Goal: Information Seeking & Learning: Learn about a topic

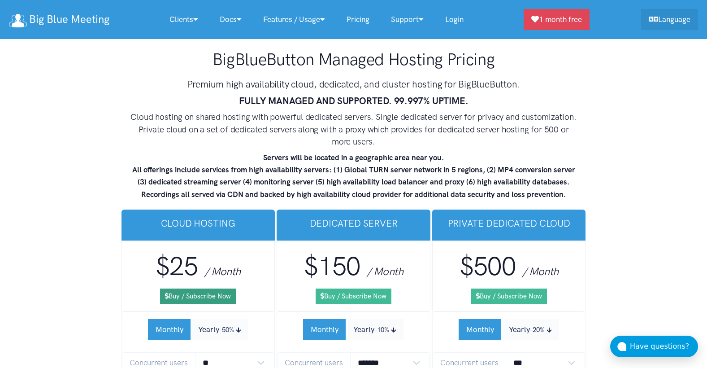
scroll to position [5279, 0]
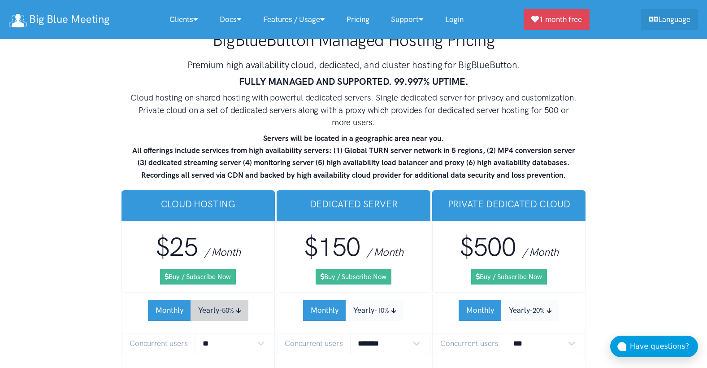
click at [210, 300] on button "Yearly -50%" at bounding box center [220, 310] width 58 height 21
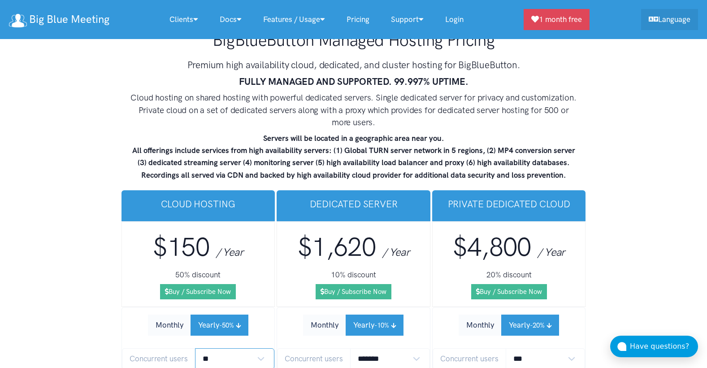
click at [227, 348] on select "** ** ** ** *** ***" at bounding box center [235, 358] width 80 height 21
select select "*"
click at [195, 348] on select "** ** ** ** *** ***" at bounding box center [235, 358] width 80 height 21
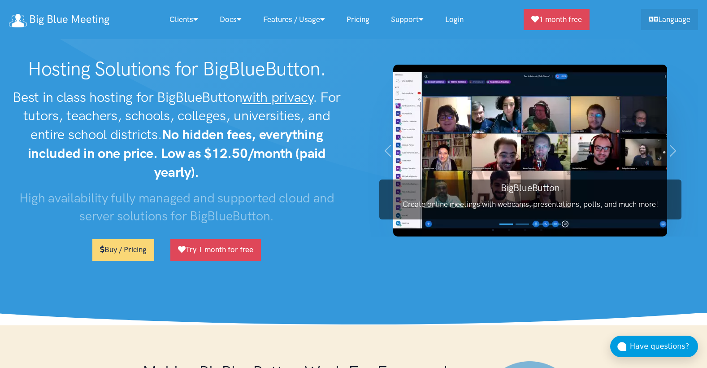
click at [360, 18] on link "Pricing" at bounding box center [358, 19] width 44 height 19
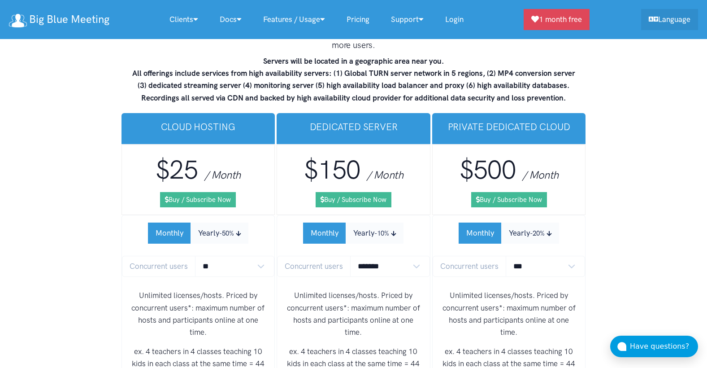
scroll to position [5414, 0]
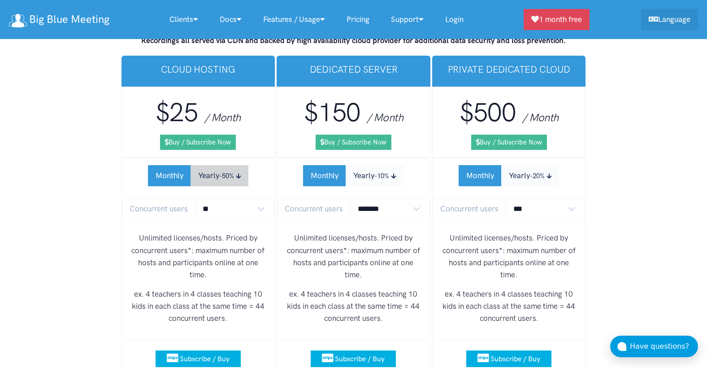
click at [224, 165] on button "Yearly -50%" at bounding box center [220, 175] width 58 height 21
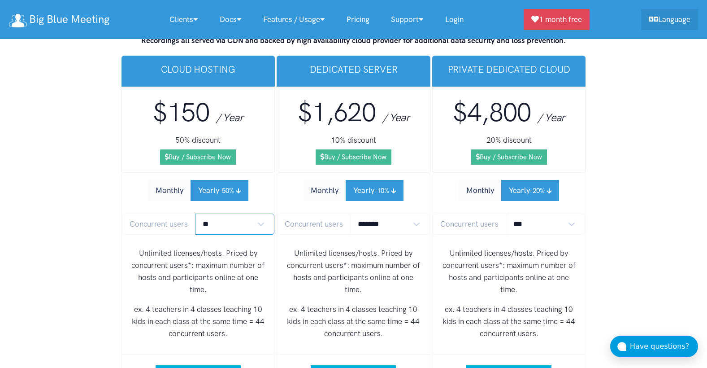
click at [230, 213] on select "** ** ** ** *** ***" at bounding box center [235, 223] width 80 height 21
click at [195, 213] on select "** ** ** ** *** ***" at bounding box center [235, 223] width 80 height 21
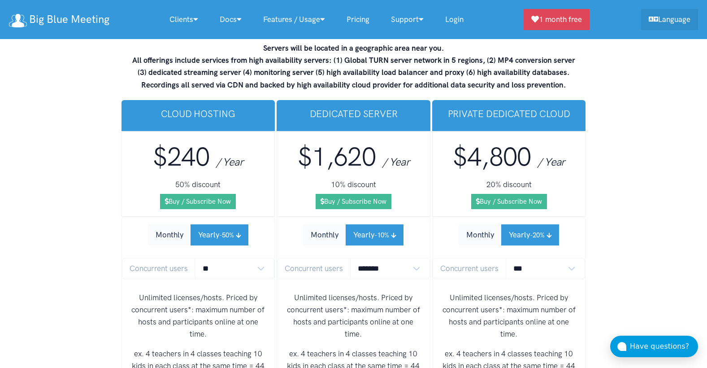
scroll to position [5369, 0]
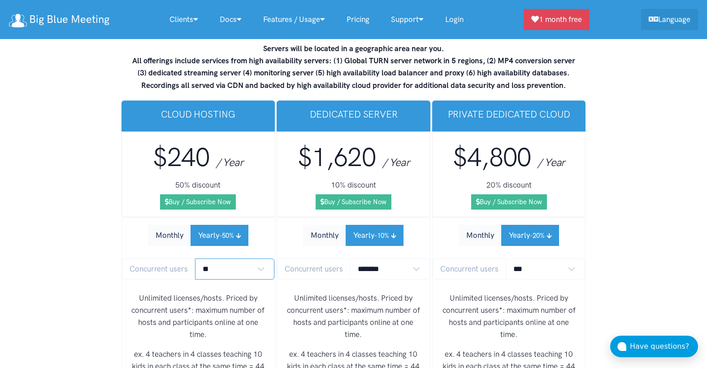
click at [225, 258] on select "** ** ** ** *** ***" at bounding box center [235, 268] width 80 height 21
click at [195, 258] on select "** ** ** ** *** ***" at bounding box center [235, 268] width 80 height 21
drag, startPoint x: 225, startPoint y: 229, endPoint x: 220, endPoint y: 241, distance: 13.5
click at [225, 258] on select "** ** ** ** *** ***" at bounding box center [235, 268] width 80 height 21
select select "*"
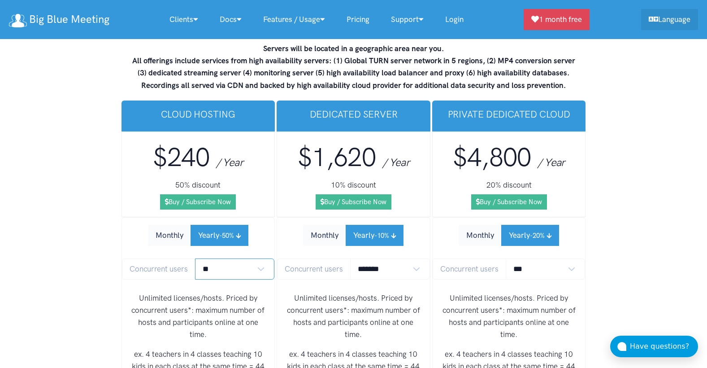
click at [195, 258] on select "** ** ** ** *** ***" at bounding box center [235, 268] width 80 height 21
click at [252, 179] on h5 "50% discount" at bounding box center [198, 185] width 139 height 12
click at [146, 14] on div "Clients Our Clients Tutors, Teachers, Trainers Educational Insitutions Learning…" at bounding box center [403, 19] width 589 height 21
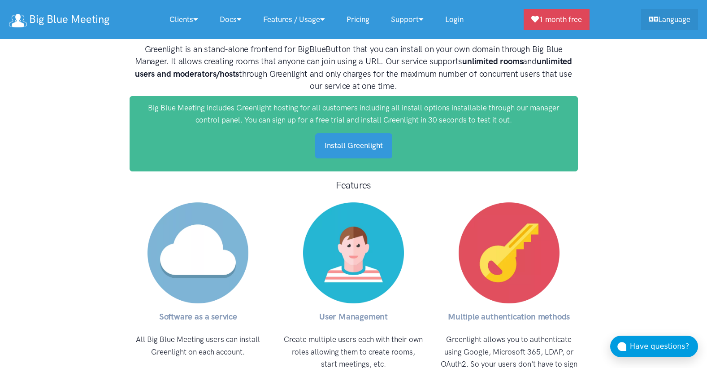
scroll to position [7185, 0]
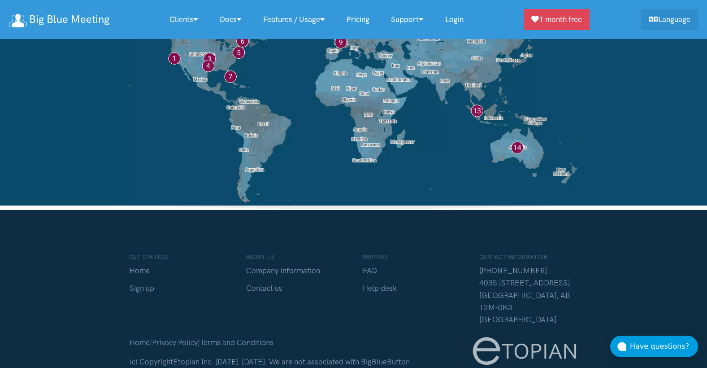
click at [377, 356] on p "(c) Copyright Etopian Inc. 2015-2025 . We are not associated with BigBlueButton…" at bounding box center [276, 368] width 293 height 24
drag, startPoint x: 351, startPoint y: 298, endPoint x: 397, endPoint y: 300, distance: 46.2
click at [397, 356] on p "(c) Copyright Etopian Inc. 2015-2025 . We are not associated with BigBlueButton…" at bounding box center [276, 368] width 293 height 24
copy p "BigBlueButton"
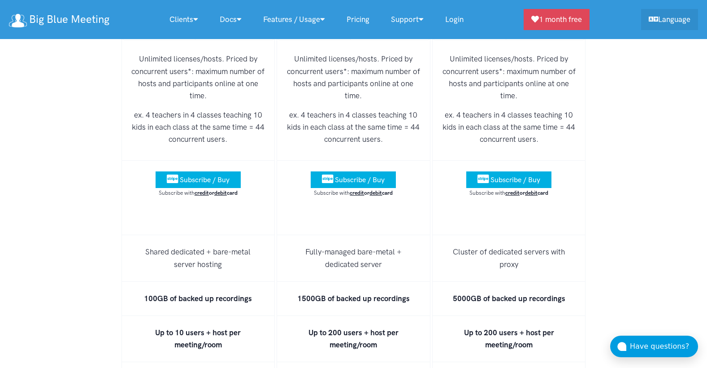
scroll to position [5720, 0]
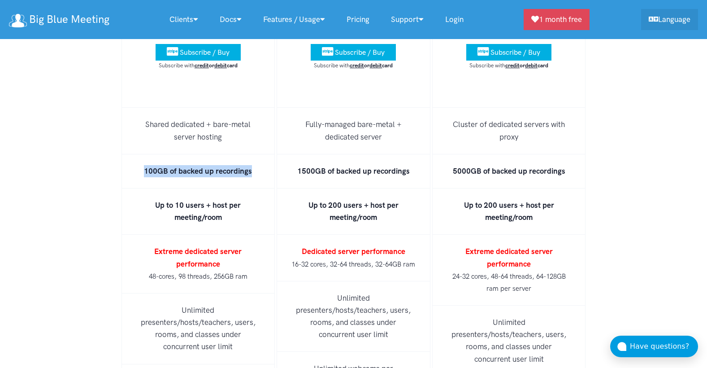
drag, startPoint x: 146, startPoint y: 135, endPoint x: 254, endPoint y: 133, distance: 107.6
click at [254, 154] on li "100GB of backed up recordings" at bounding box center [199, 171] width 154 height 34
drag, startPoint x: 254, startPoint y: 133, endPoint x: 268, endPoint y: 136, distance: 14.2
click at [268, 154] on li "100GB of backed up recordings" at bounding box center [199, 171] width 154 height 34
click at [278, 154] on li "1500GB of backed up recordings" at bounding box center [354, 171] width 154 height 34
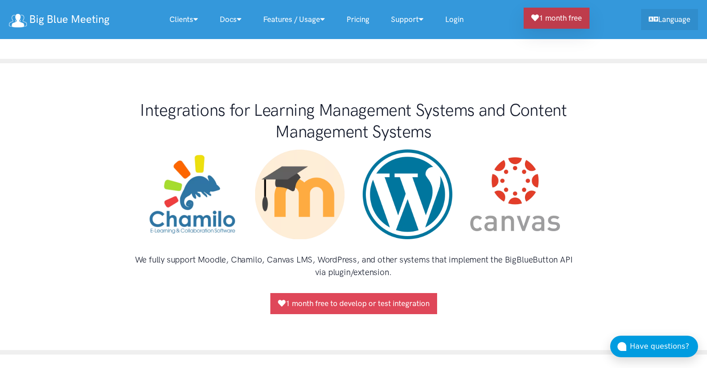
scroll to position [478, 0]
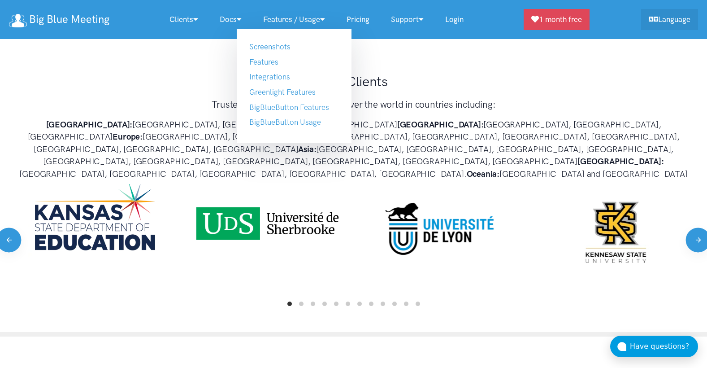
click at [309, 22] on link "Features / Usage" at bounding box center [293, 19] width 83 height 19
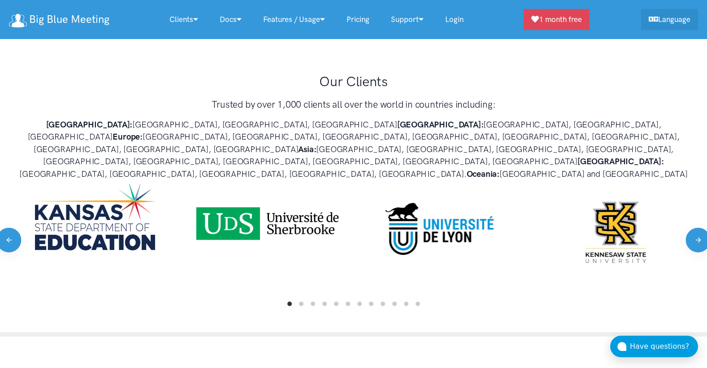
click at [311, 22] on link "Features / Usage" at bounding box center [293, 19] width 83 height 19
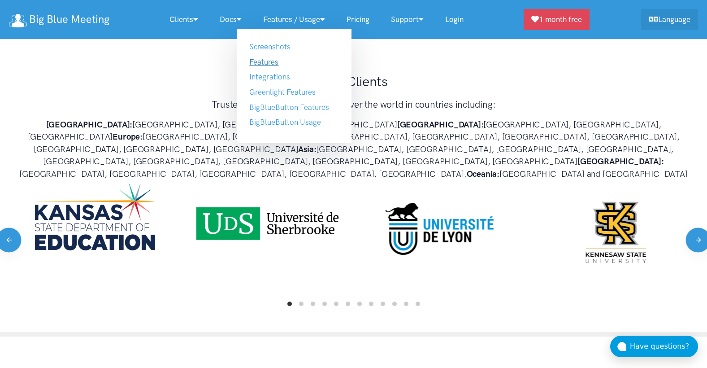
click at [268, 60] on link "Features" at bounding box center [263, 61] width 29 height 9
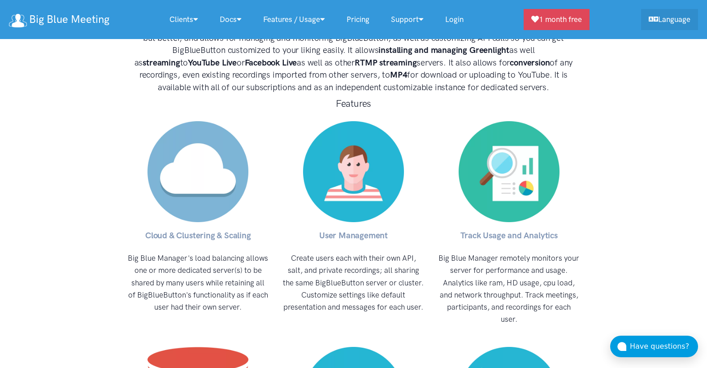
scroll to position [3782, 0]
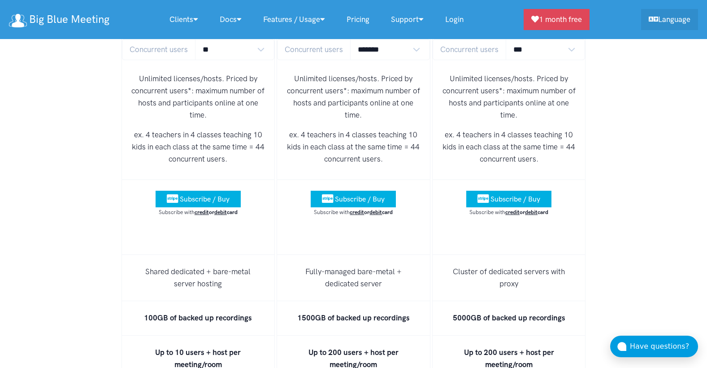
scroll to position [5634, 0]
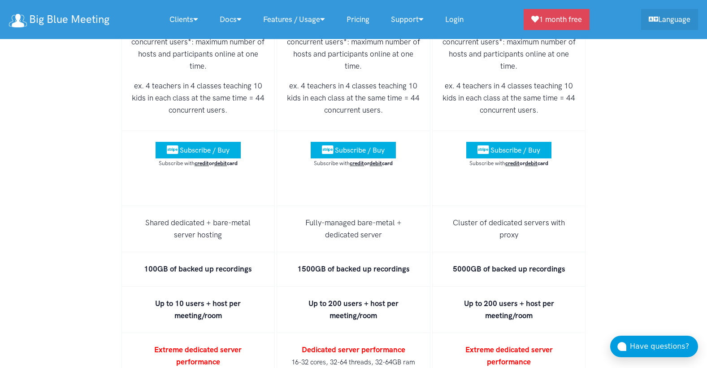
click at [665, 334] on div "BigBlueButton Managed Hosting Pricing Premium high availability cloud, dedicate…" at bounding box center [353, 318] width 707 height 1349
click at [660, 346] on div "Have questions?" at bounding box center [664, 346] width 68 height 12
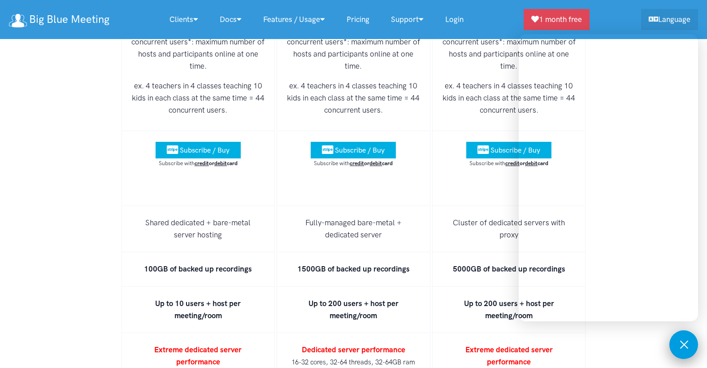
click at [687, 355] on button at bounding box center [683, 344] width 29 height 29
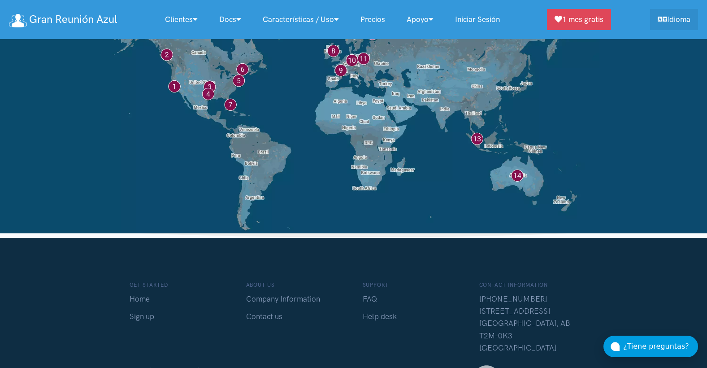
scroll to position [7271, 0]
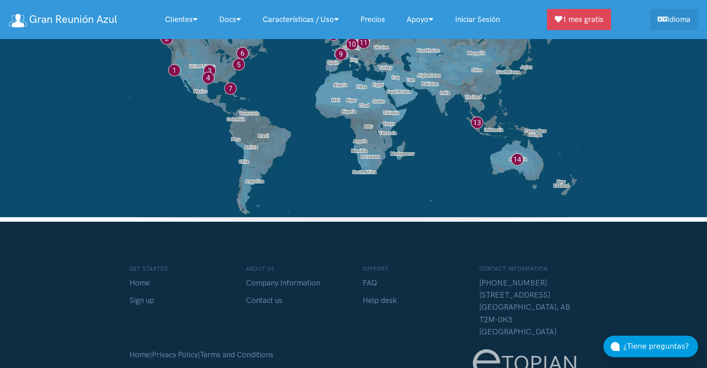
click at [658, 346] on div "¿Tiene preguntas?" at bounding box center [660, 346] width 75 height 12
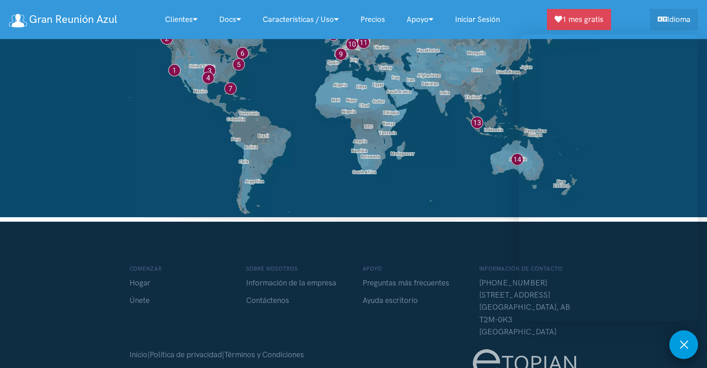
click at [686, 334] on button at bounding box center [683, 344] width 29 height 29
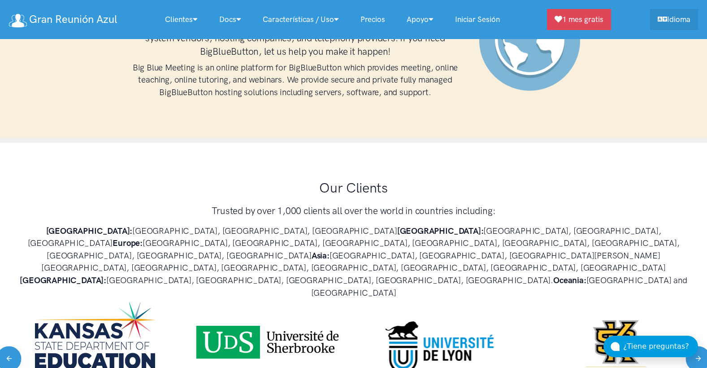
scroll to position [192, 0]
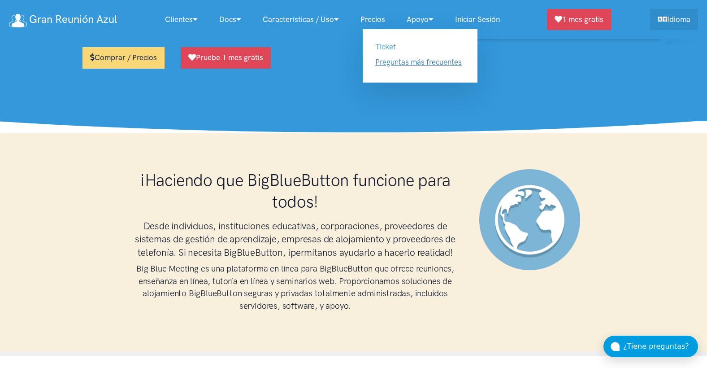
click at [442, 64] on link "Preguntas más frecuentes" at bounding box center [418, 61] width 87 height 9
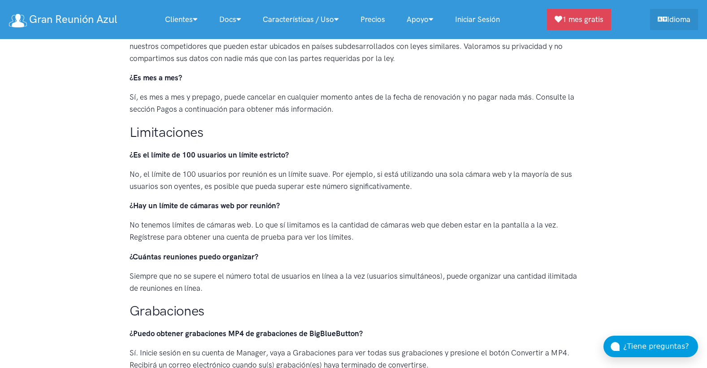
scroll to position [179, 0]
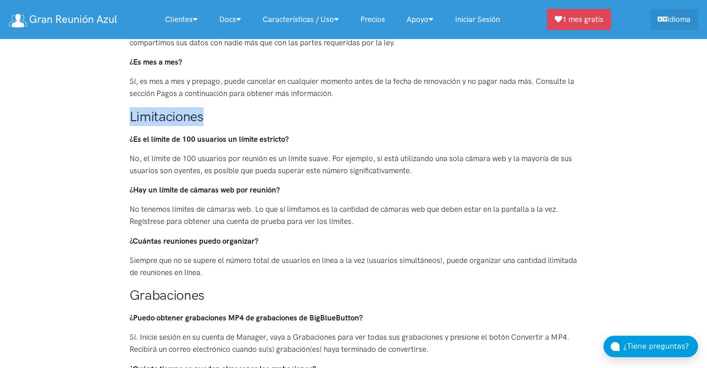
drag, startPoint x: 132, startPoint y: 113, endPoint x: 213, endPoint y: 119, distance: 81.9
click at [213, 119] on h2 "Limitaciones" at bounding box center [354, 116] width 448 height 19
drag, startPoint x: 213, startPoint y: 119, endPoint x: 207, endPoint y: 118, distance: 6.3
click at [207, 118] on h2 "Limitaciones" at bounding box center [354, 116] width 448 height 19
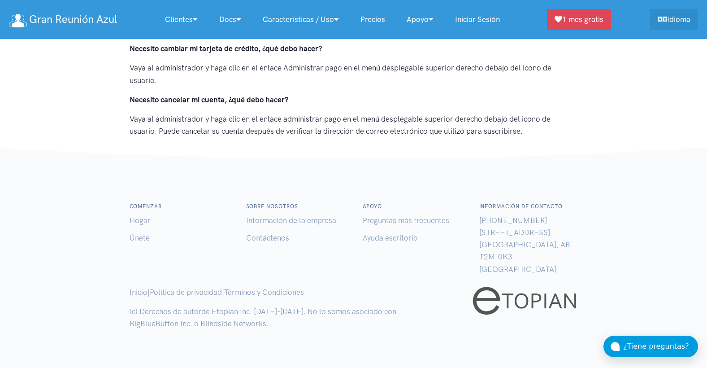
scroll to position [967, 0]
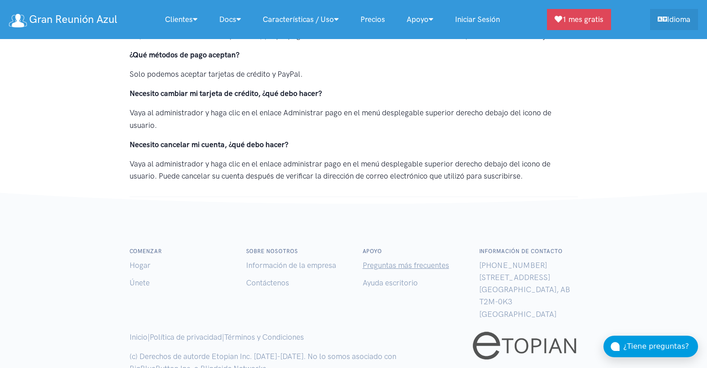
click at [412, 267] on link "Preguntas más frecuentes" at bounding box center [406, 265] width 87 height 9
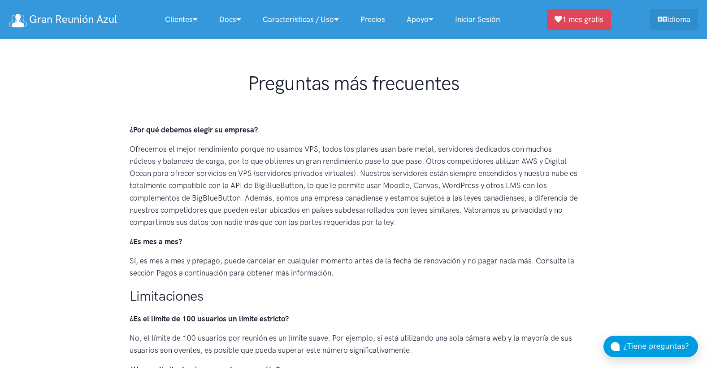
click at [363, 19] on link "Precios" at bounding box center [373, 19] width 46 height 19
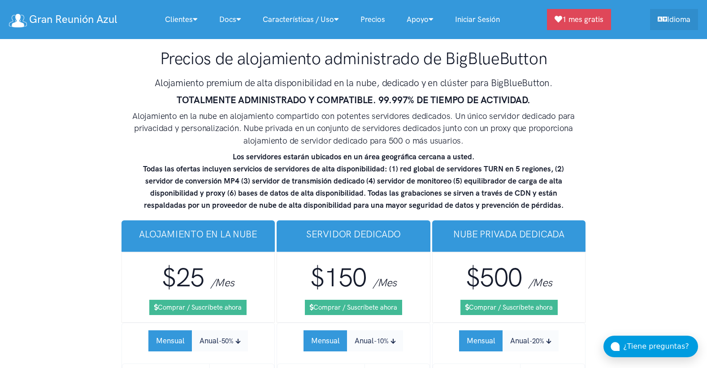
scroll to position [5363, 0]
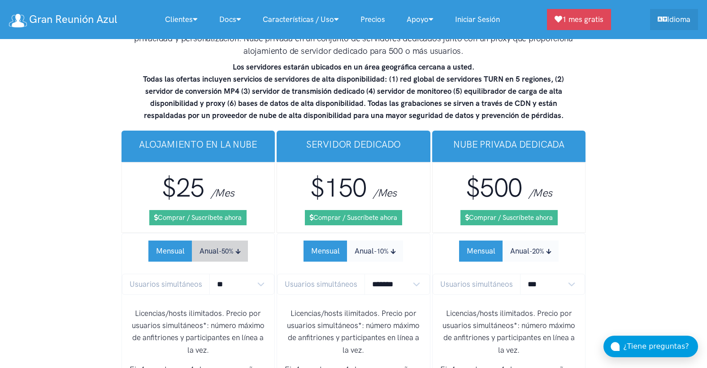
click at [214, 240] on button "Anual -50%" at bounding box center [220, 250] width 56 height 21
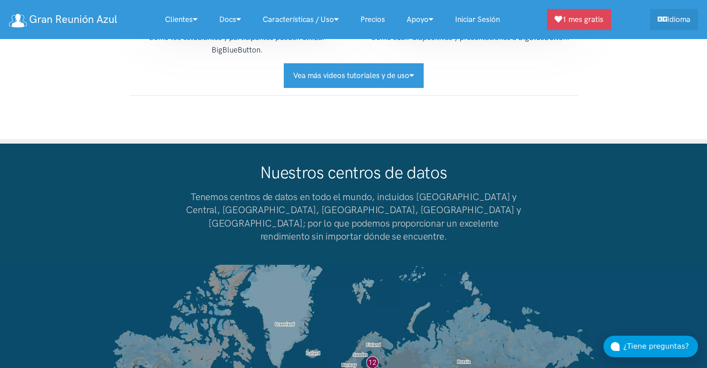
scroll to position [7286, 0]
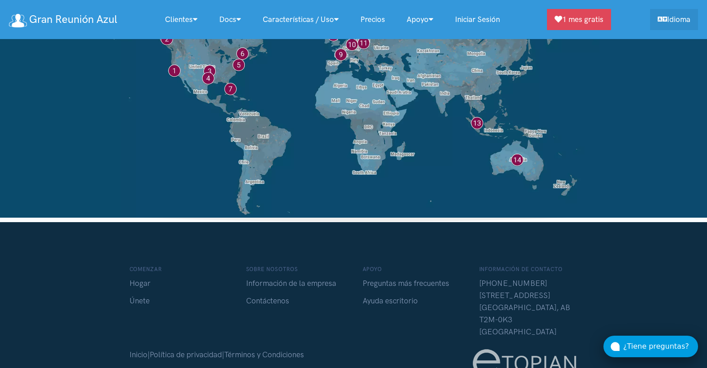
click at [651, 346] on div "¿Tiene preguntas?" at bounding box center [660, 346] width 75 height 12
click at [677, 345] on button at bounding box center [683, 344] width 29 height 29
click at [575, 17] on font "1 mes gratis" at bounding box center [582, 17] width 41 height 9
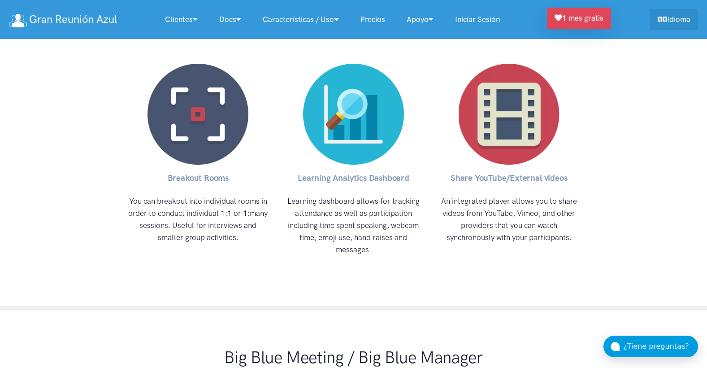
scroll to position [3247, 0]
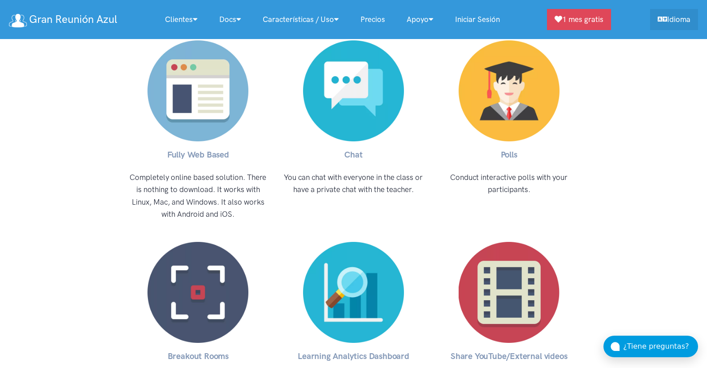
click at [685, 165] on div "BigBlueButton Features Recording and Playback BigBlueButton can record your ses…" at bounding box center [353, 22] width 707 height 931
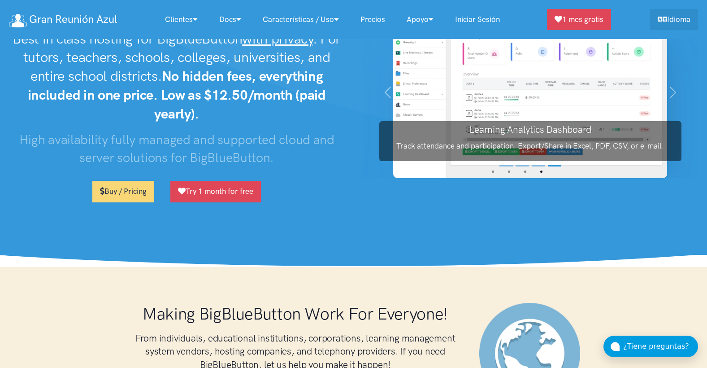
scroll to position [0, 0]
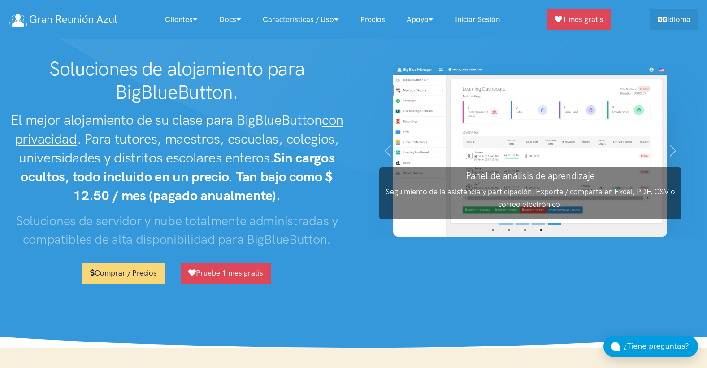
click at [226, 125] on font "El mejor alojamiento de su clase para BigBlueButton con privacidad . Para tutor…" at bounding box center [176, 157] width 333 height 91
click at [524, 133] on img at bounding box center [530, 151] width 274 height 172
click at [673, 152] on span "button" at bounding box center [673, 150] width 14 height 14
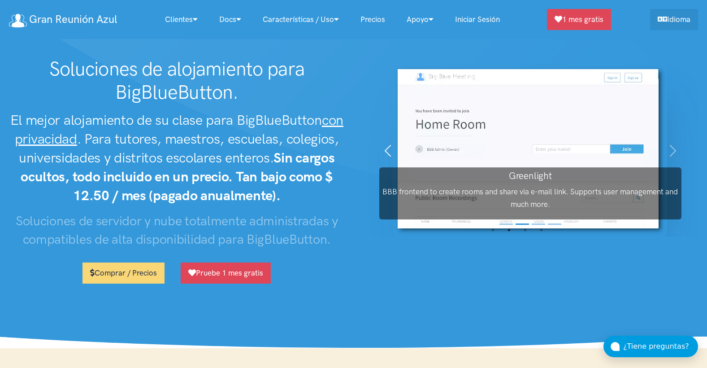
click at [394, 150] on span "button" at bounding box center [388, 150] width 14 height 14
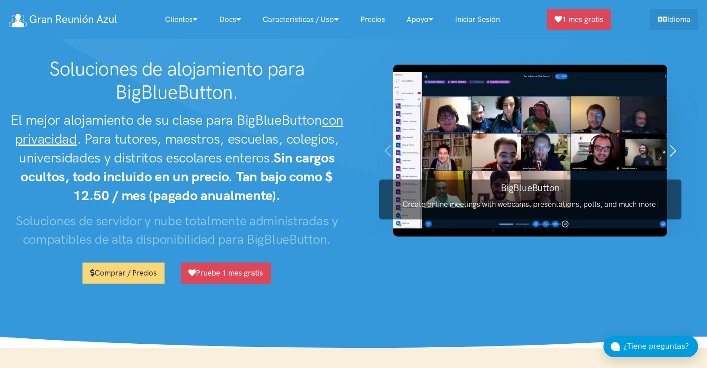
click at [670, 146] on span "button" at bounding box center [673, 150] width 14 height 14
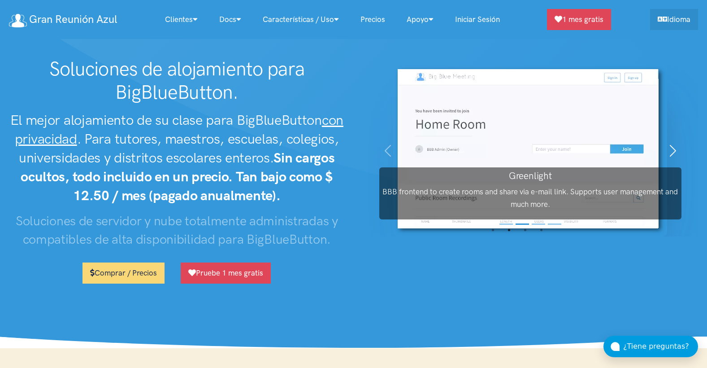
click at [670, 146] on span "button" at bounding box center [673, 150] width 14 height 14
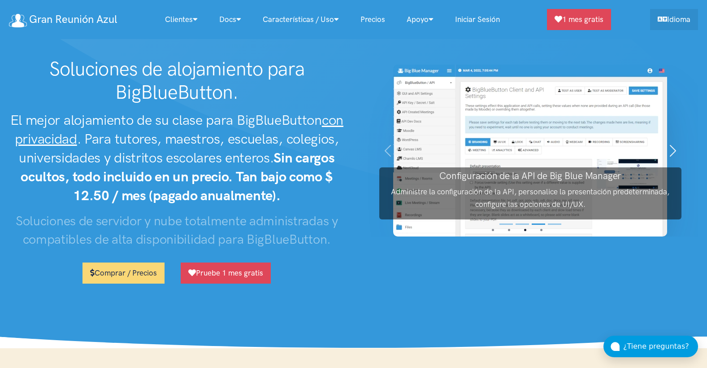
click at [670, 146] on span "button" at bounding box center [673, 150] width 14 height 14
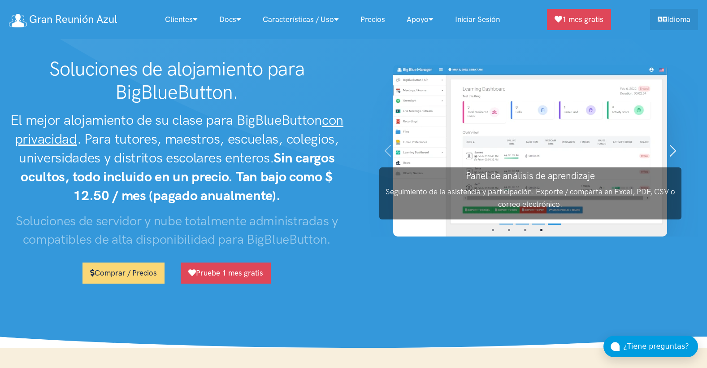
click at [668, 146] on span "button" at bounding box center [673, 150] width 14 height 14
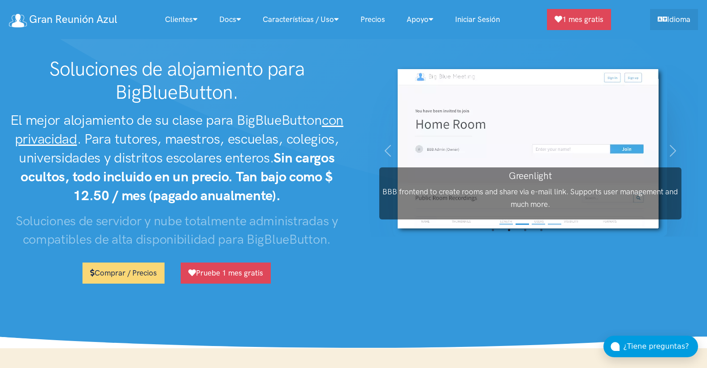
click at [193, 184] on strong "Sin cargos ocultos, todo incluido en un precio. Tan bajo como $ 12.50 / mes (pa…" at bounding box center [178, 176] width 314 height 54
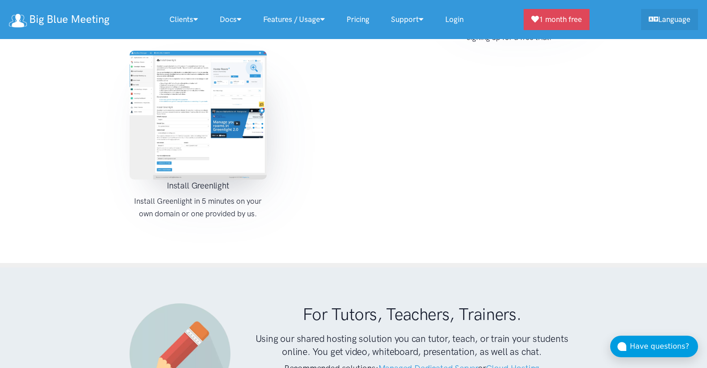
scroll to position [1614, 0]
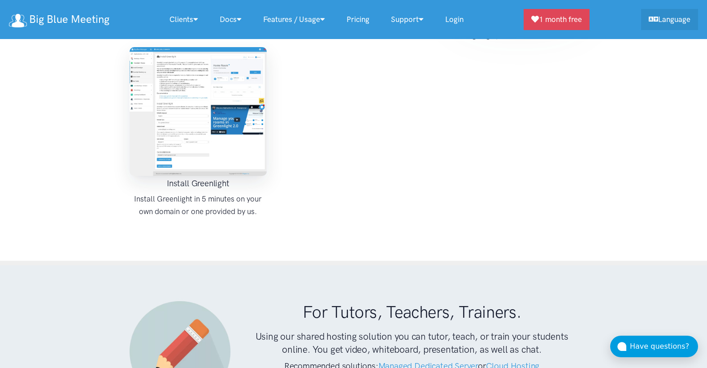
click at [215, 104] on img at bounding box center [199, 111] width 138 height 129
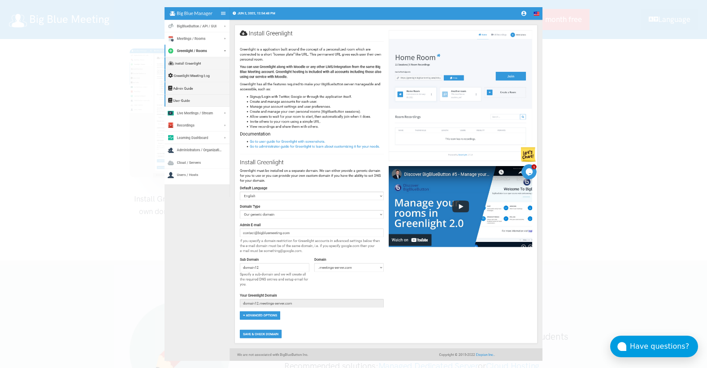
click at [630, 48] on div at bounding box center [353, 184] width 707 height 368
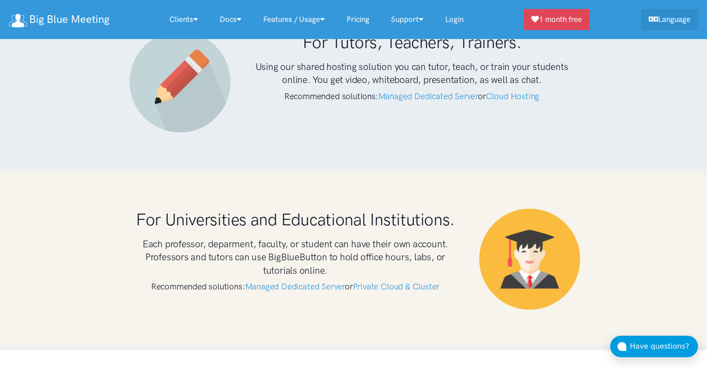
scroll to position [1883, 0]
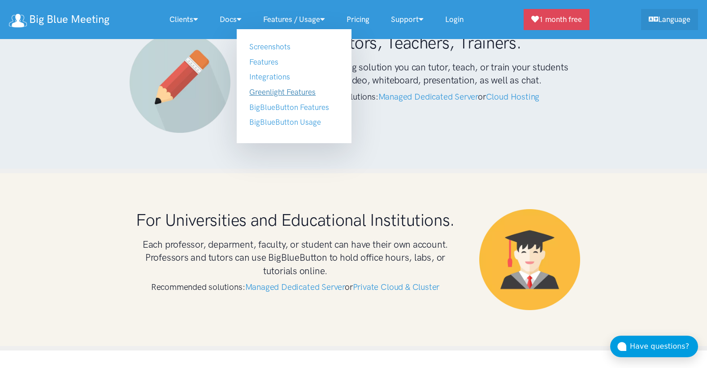
click at [287, 93] on link "Greenlight Features" at bounding box center [282, 91] width 66 height 9
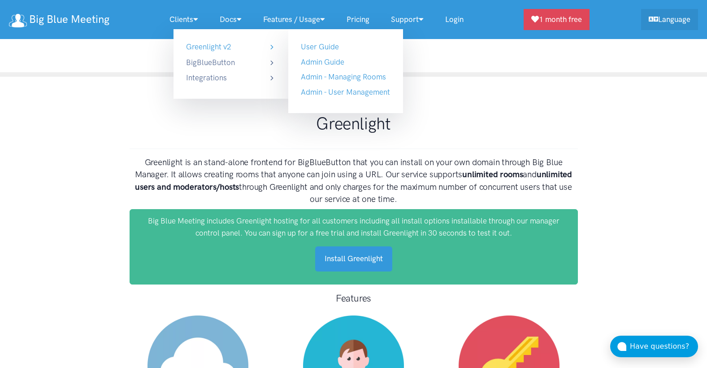
scroll to position [4515, 0]
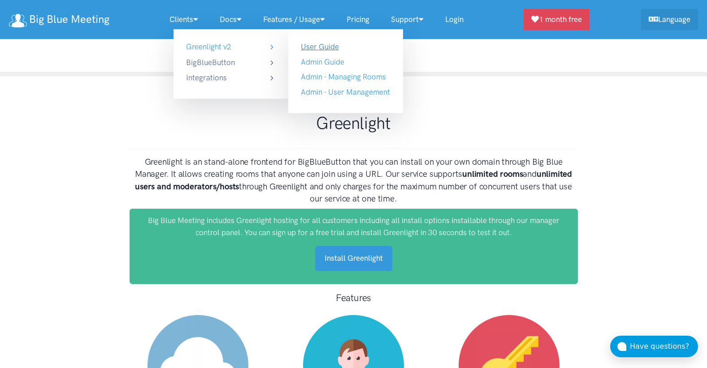
click at [326, 47] on link "User Guide" at bounding box center [320, 46] width 38 height 9
